Goal: Navigation & Orientation: Find specific page/section

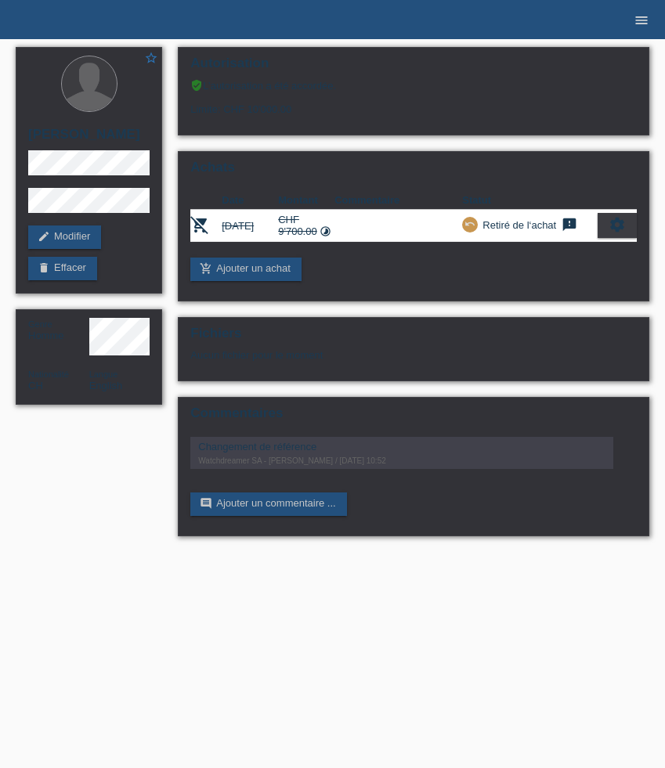
click at [645, 25] on icon "menu" at bounding box center [642, 21] width 16 height 16
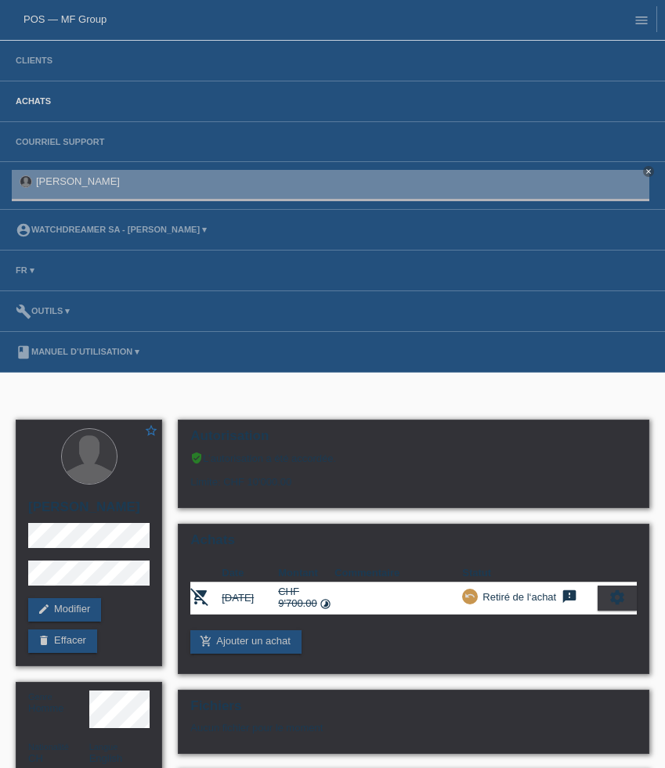
click at [45, 106] on link "Achats" at bounding box center [33, 100] width 51 height 9
